Goal: Task Accomplishment & Management: Manage account settings

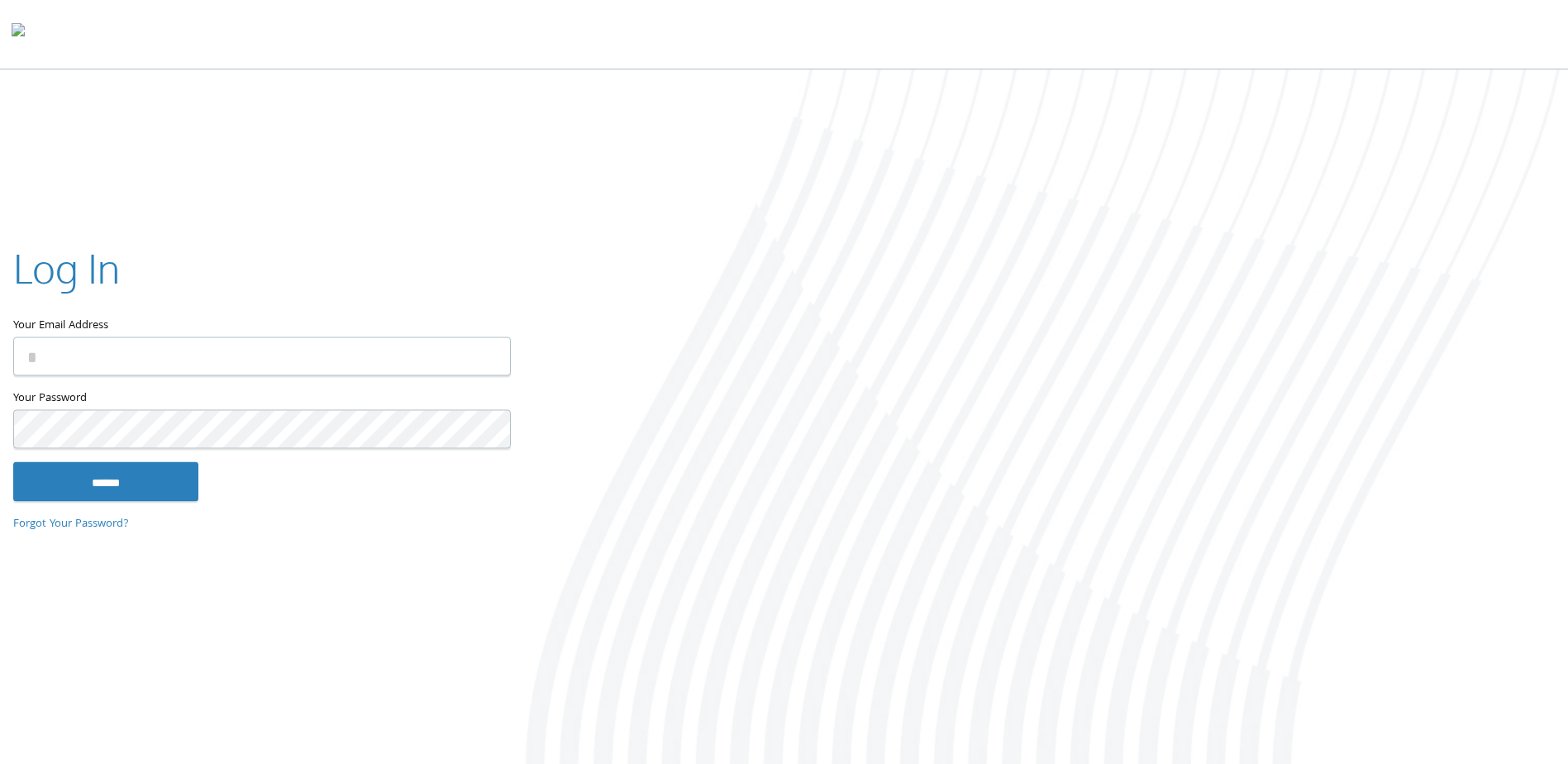
click at [158, 363] on input "Your Email Address" at bounding box center [261, 357] width 498 height 39
type input "**********"
click at [0, 763] on nordpass-portal at bounding box center [0, 767] width 0 height 0
type input "**********"
